Goal: Transaction & Acquisition: Purchase product/service

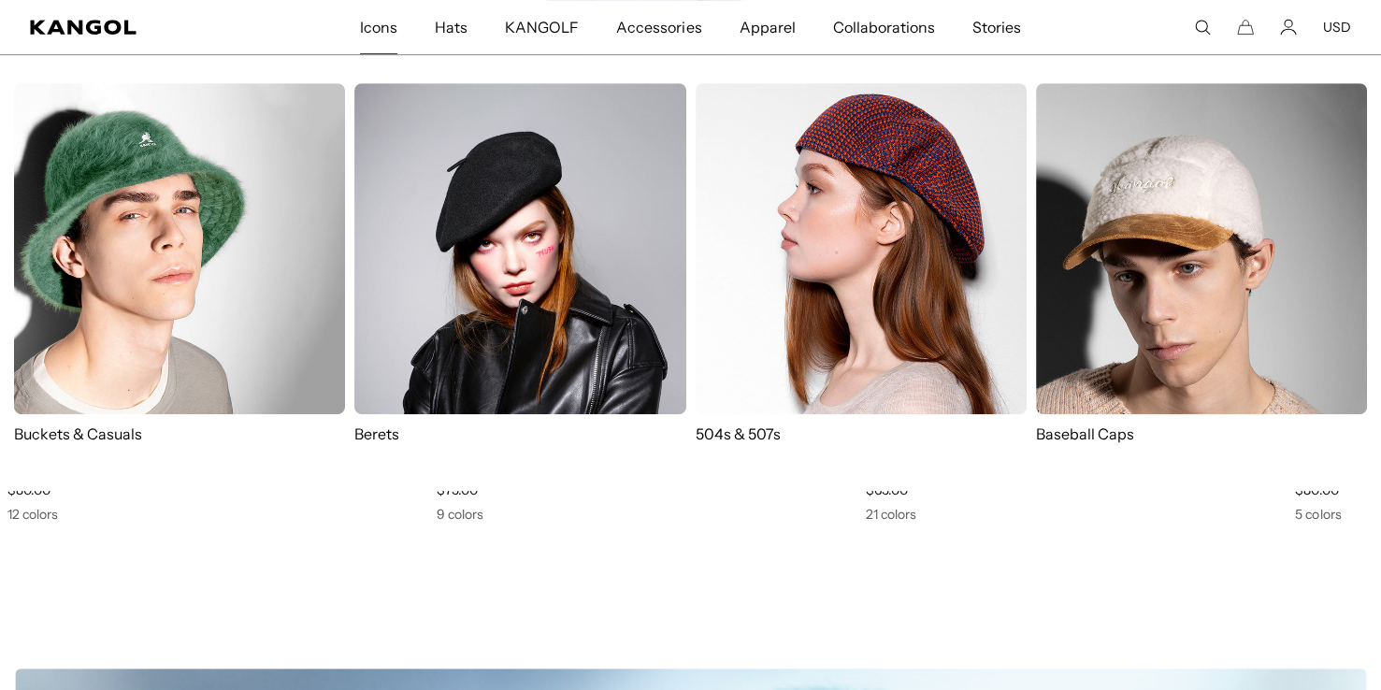
scroll to position [935, 0]
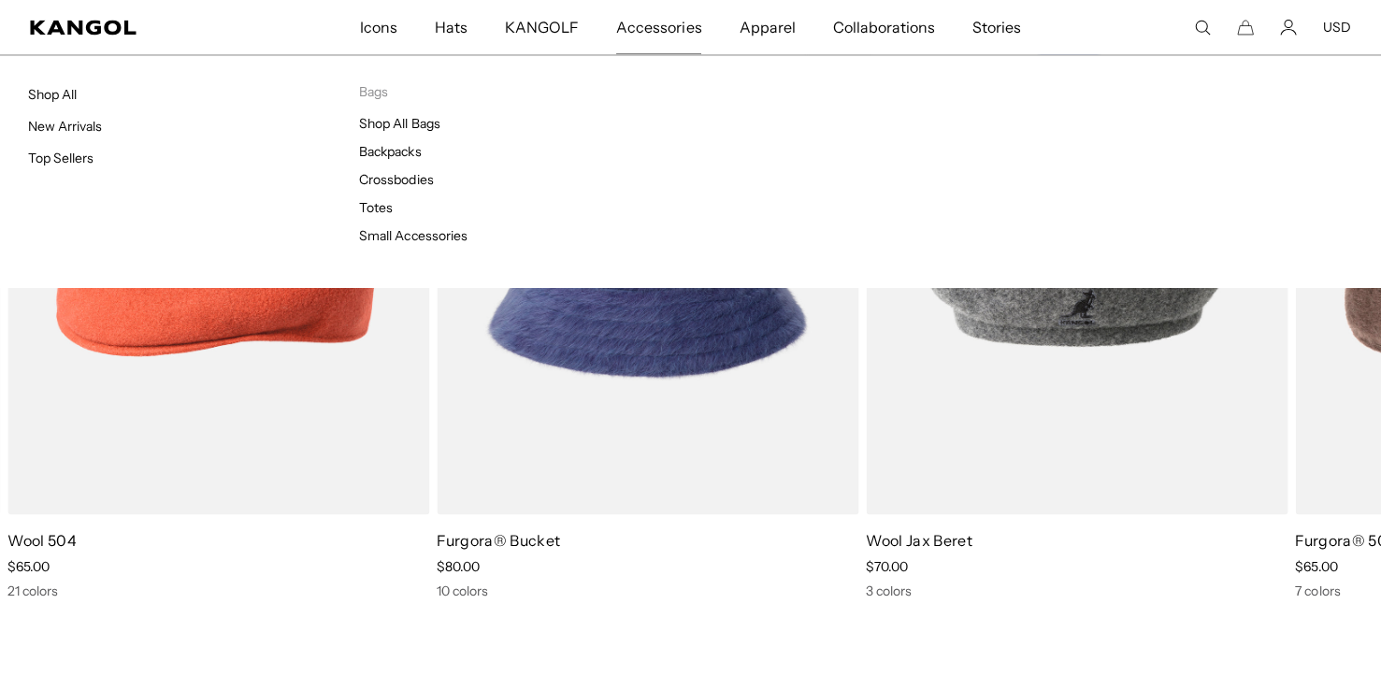
scroll to position [0, 385]
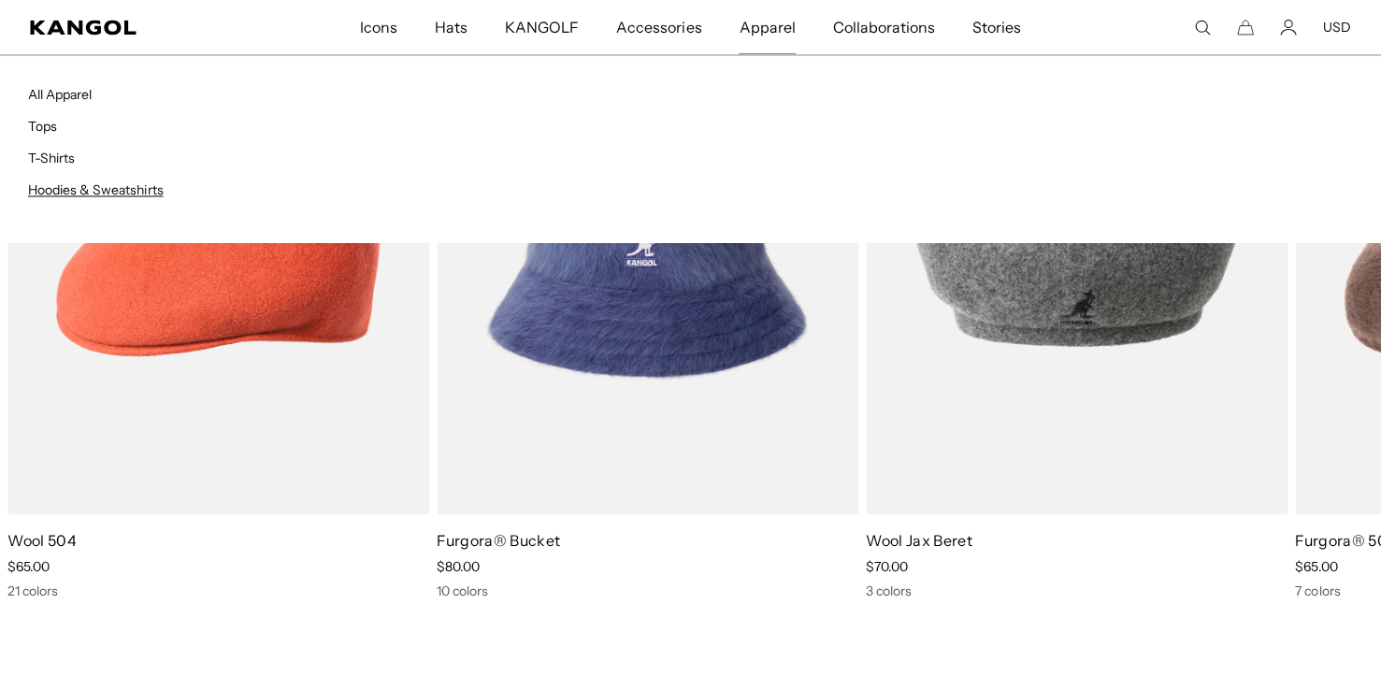
click at [111, 182] on link "Hoodies & Sweatshirts" at bounding box center [96, 189] width 136 height 17
